Goal: Task Accomplishment & Management: Use online tool/utility

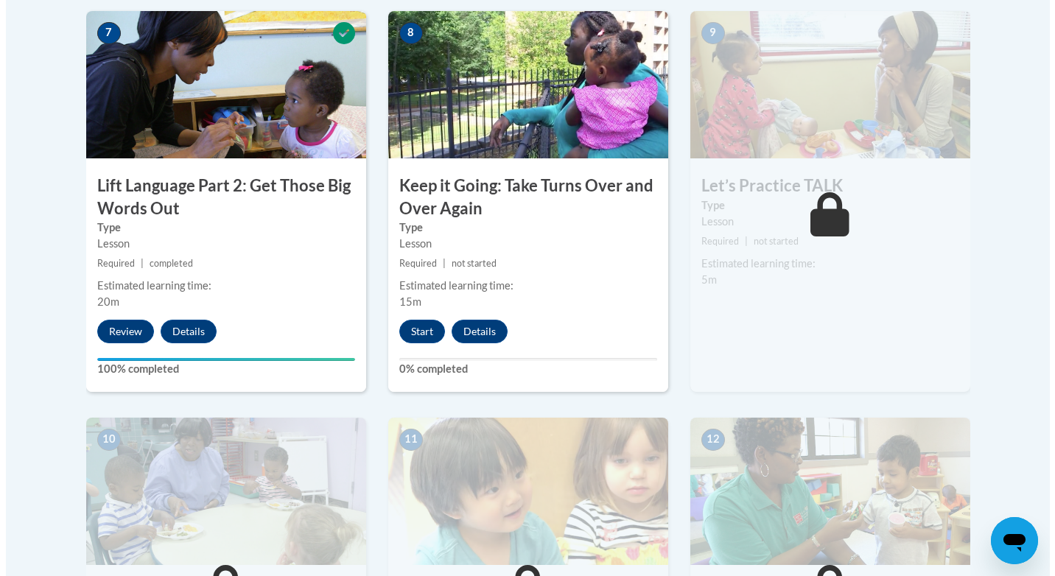
scroll to position [1254, 0]
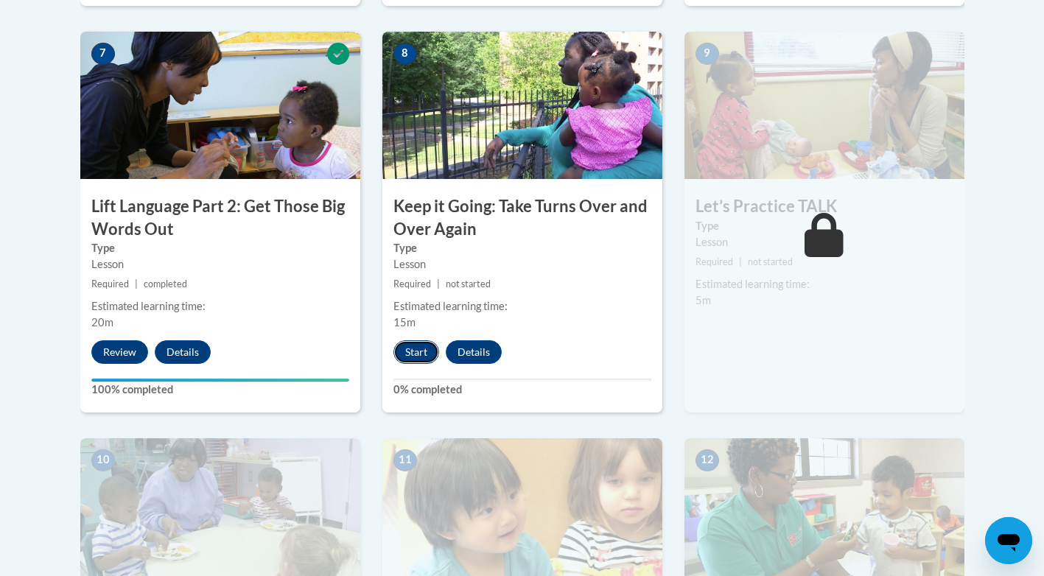
click at [399, 352] on button "Start" at bounding box center [417, 352] width 46 height 24
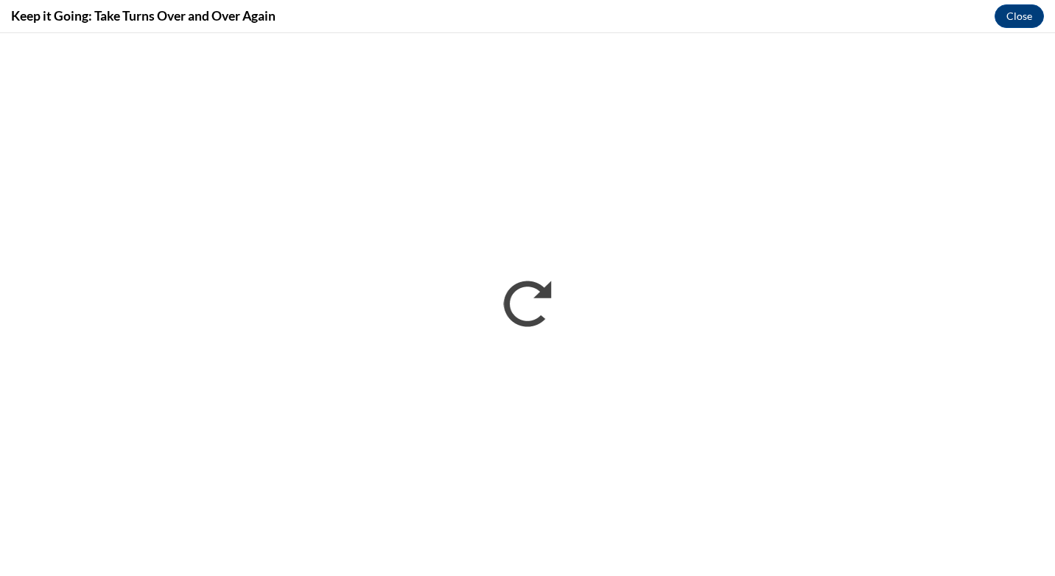
scroll to position [0, 0]
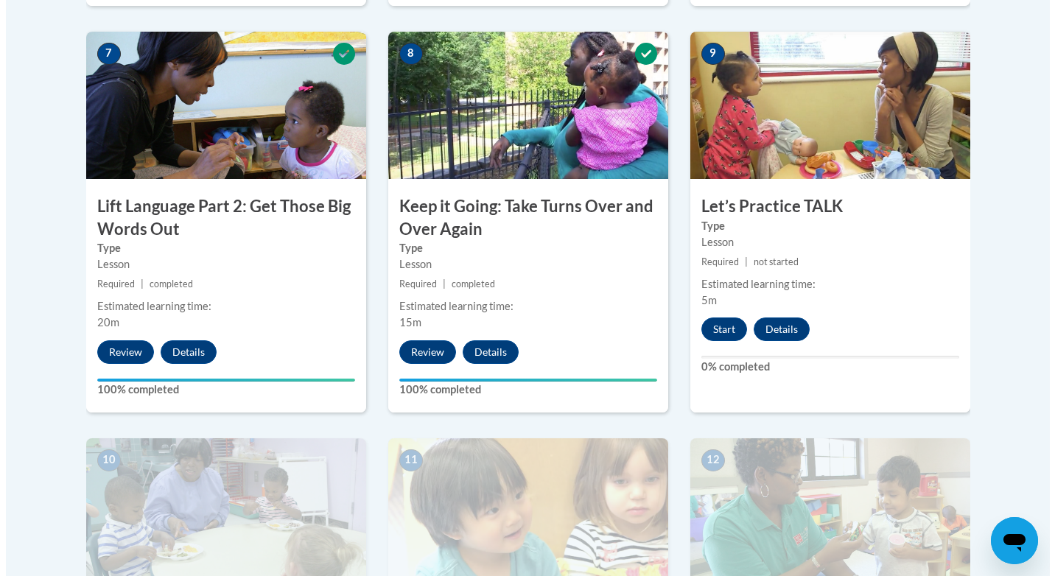
scroll to position [1525, 0]
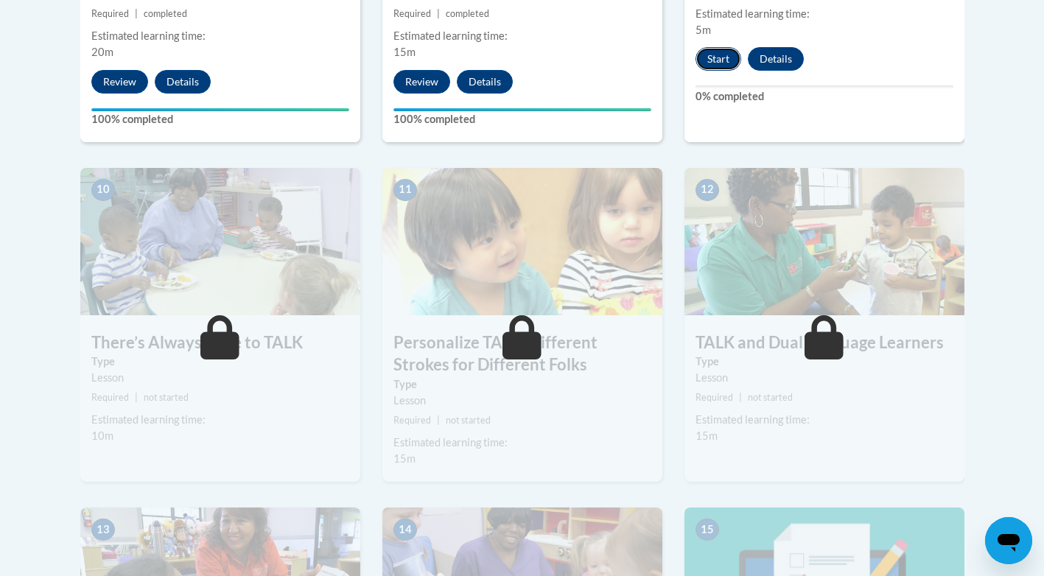
click at [727, 57] on button "Start" at bounding box center [719, 59] width 46 height 24
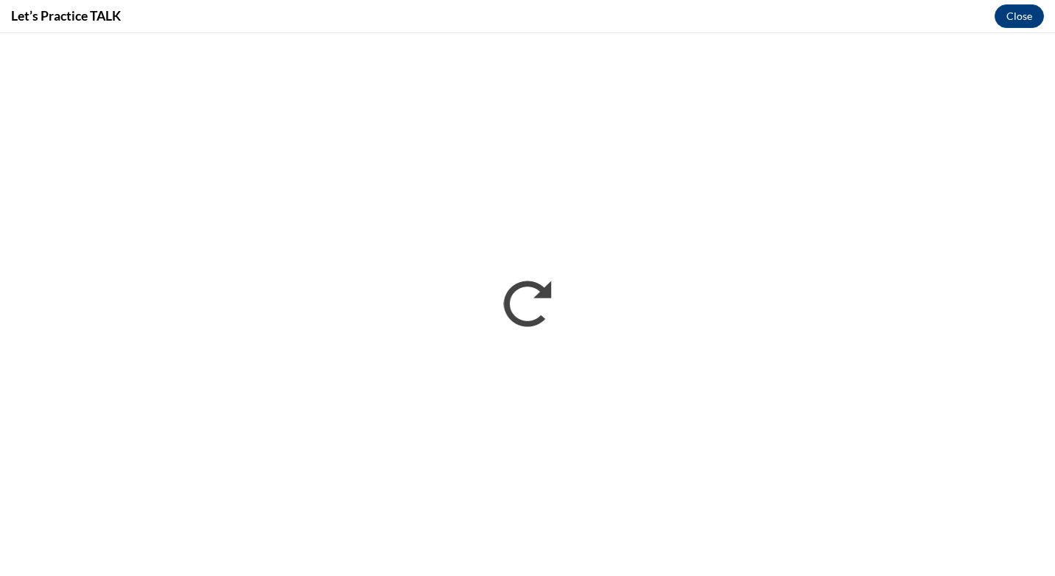
scroll to position [0, 0]
